Goal: Use online tool/utility: Utilize a website feature to perform a specific function

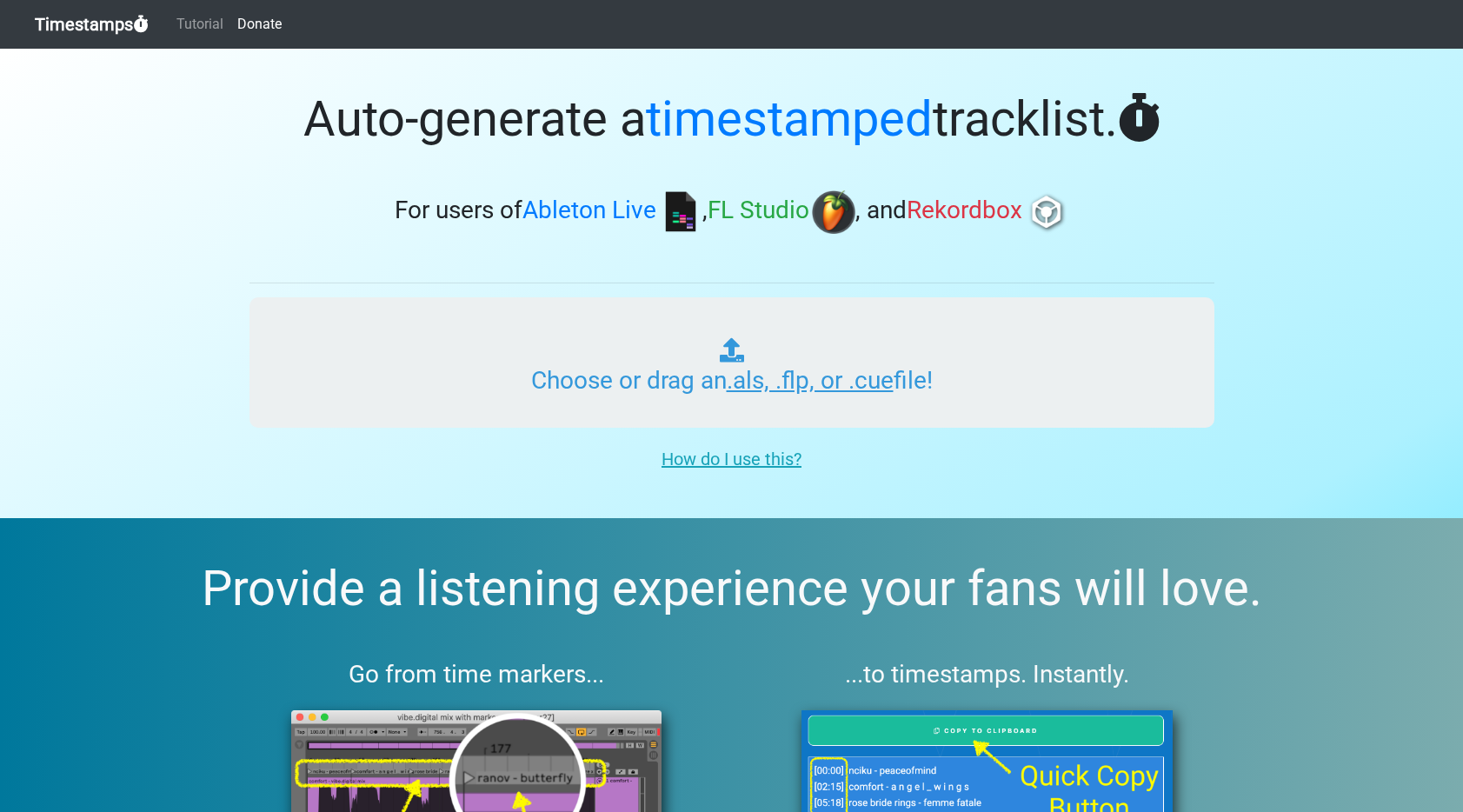
click at [652, 340] on input "Choose or drag an .als, .flp, or .cue file!" at bounding box center [732, 362] width 965 height 130
type input "C:\fakepath\WEEKEND SHENANIGANS #019.als"
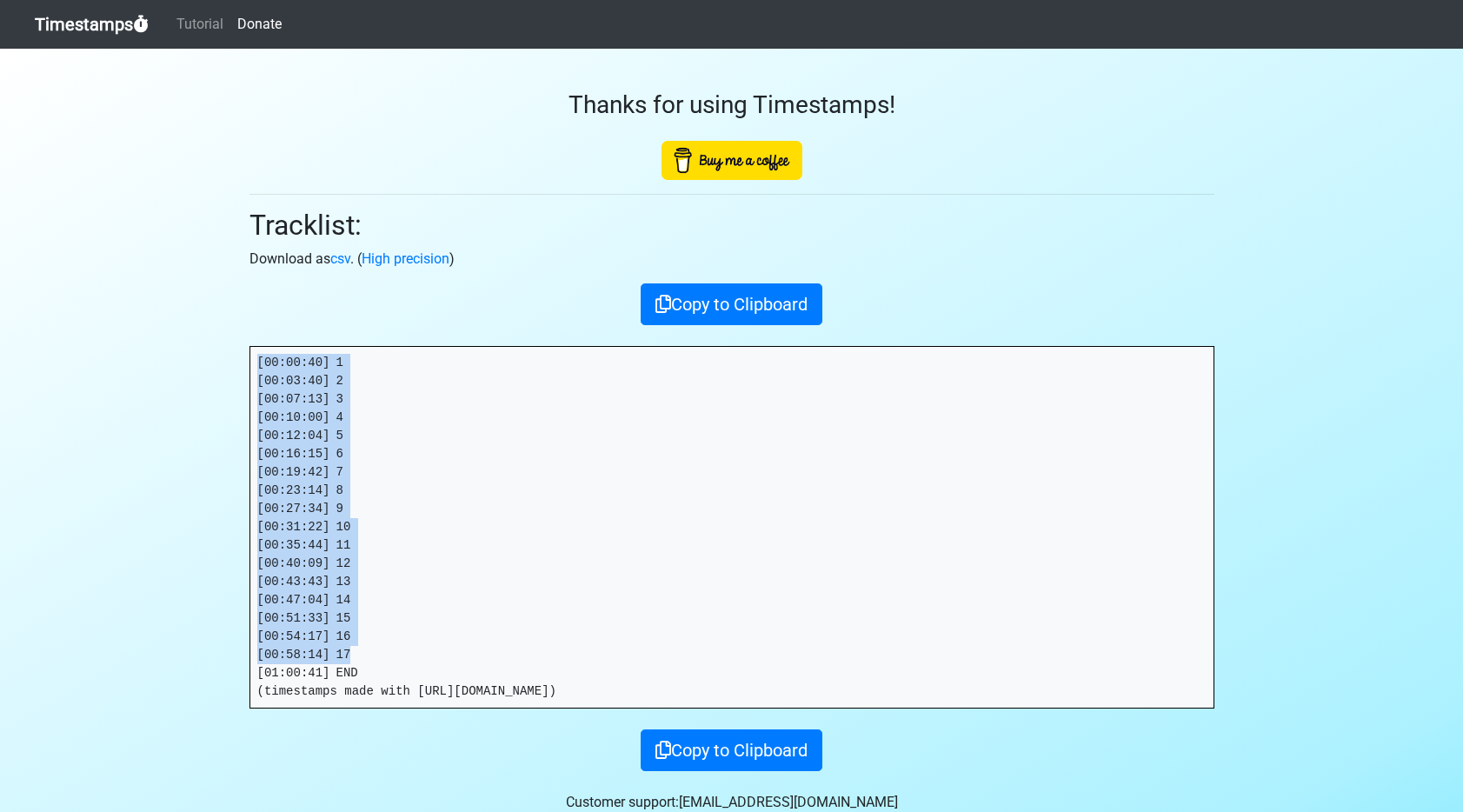
drag, startPoint x: 362, startPoint y: 653, endPoint x: 239, endPoint y: 320, distance: 355.0
click at [239, 320] on div "Thanks for using Timestamps! Tracklist: Download as csv . ( High precision ) Co…" at bounding box center [732, 410] width 990 height 722
copy pre "[00:00:40] 1 [00:03:40] 2 [00:07:13] 3 [00:10:00] 4 [00:12:04] 5 [00:16:15] 6 […"
